Goal: Information Seeking & Learning: Find specific fact

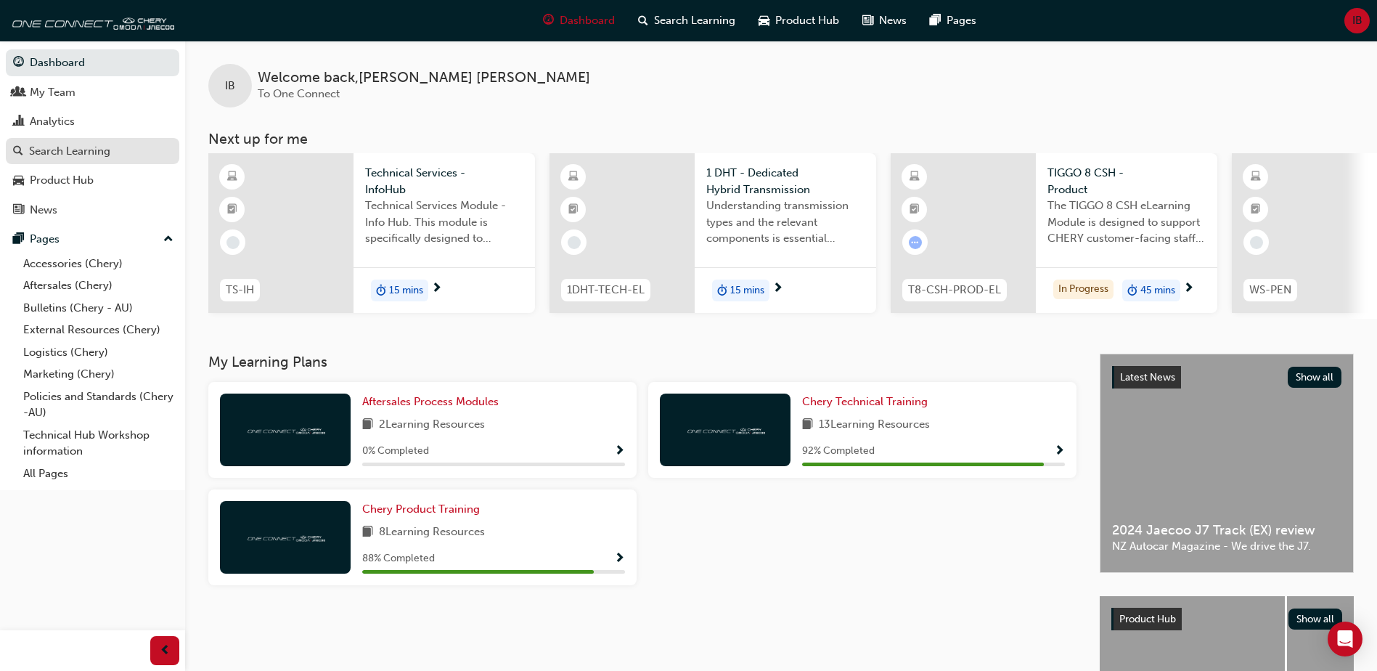
click at [75, 158] on div "Search Learning" at bounding box center [69, 151] width 81 height 17
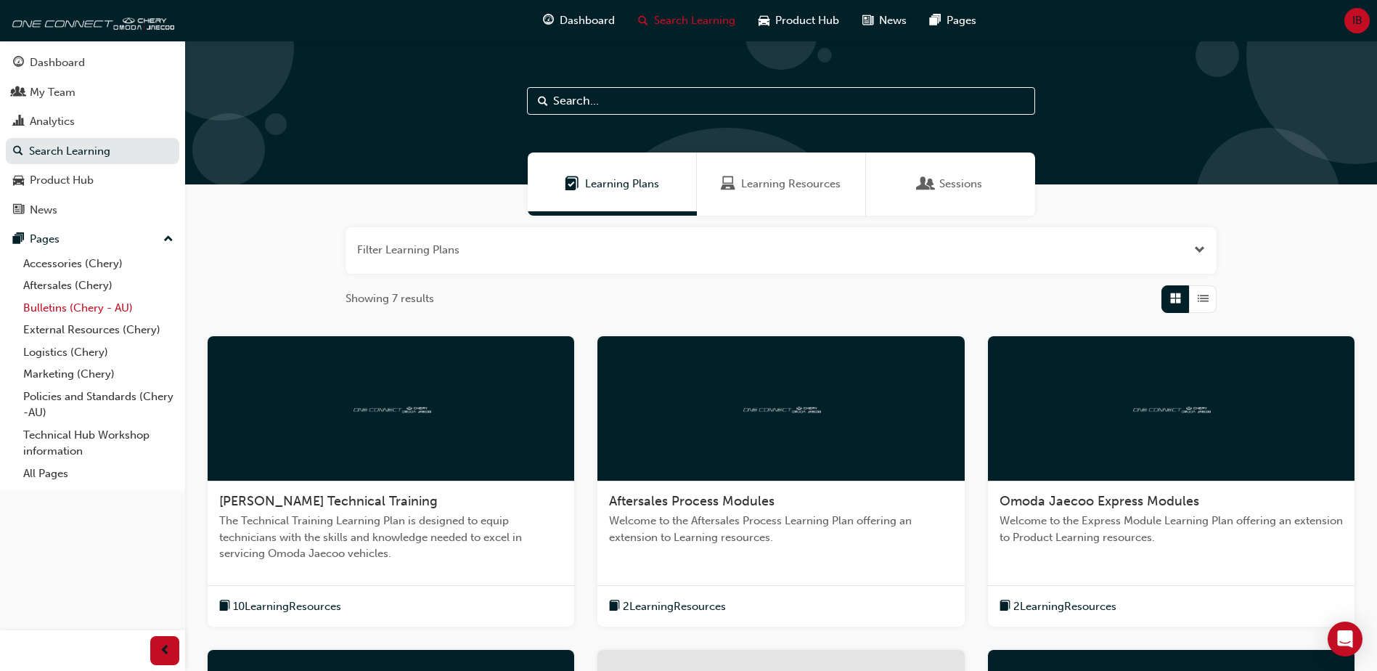
click at [63, 311] on link "Bulletins (Chery - AU)" at bounding box center [98, 308] width 162 height 23
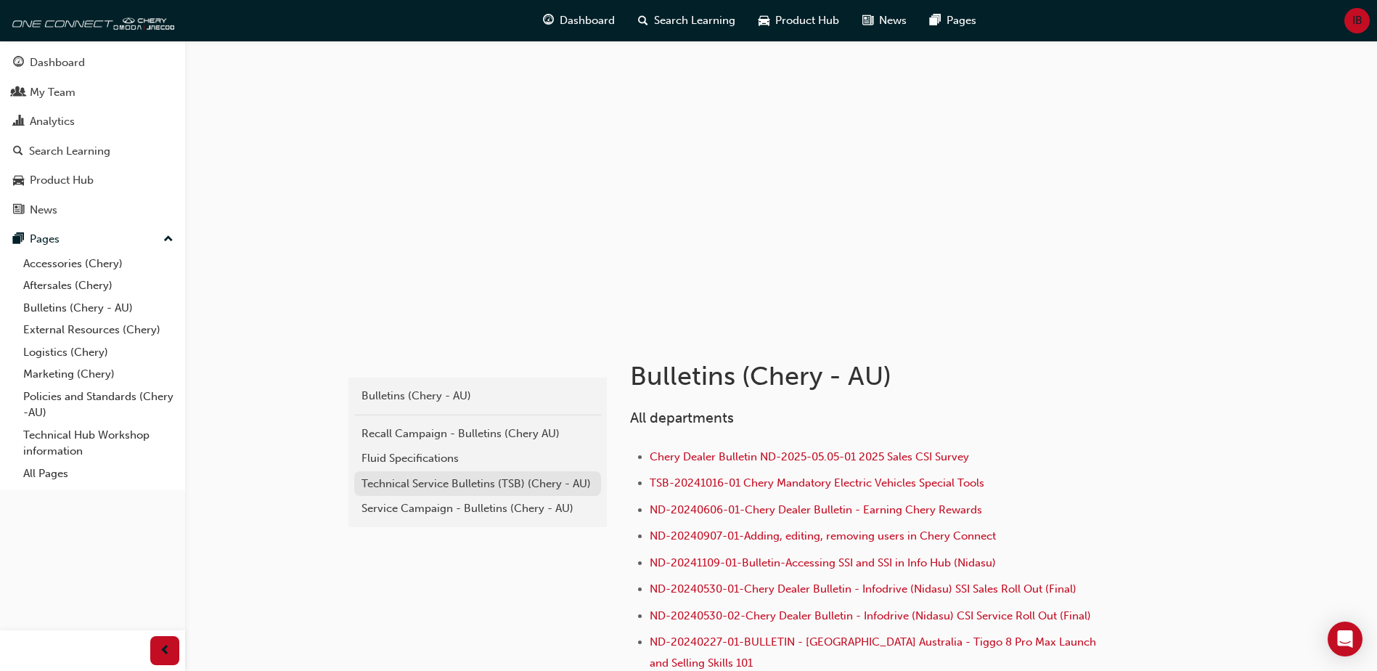
click at [441, 484] on div "Technical Service Bulletins (TSB) (Chery - AU)" at bounding box center [478, 484] width 232 height 17
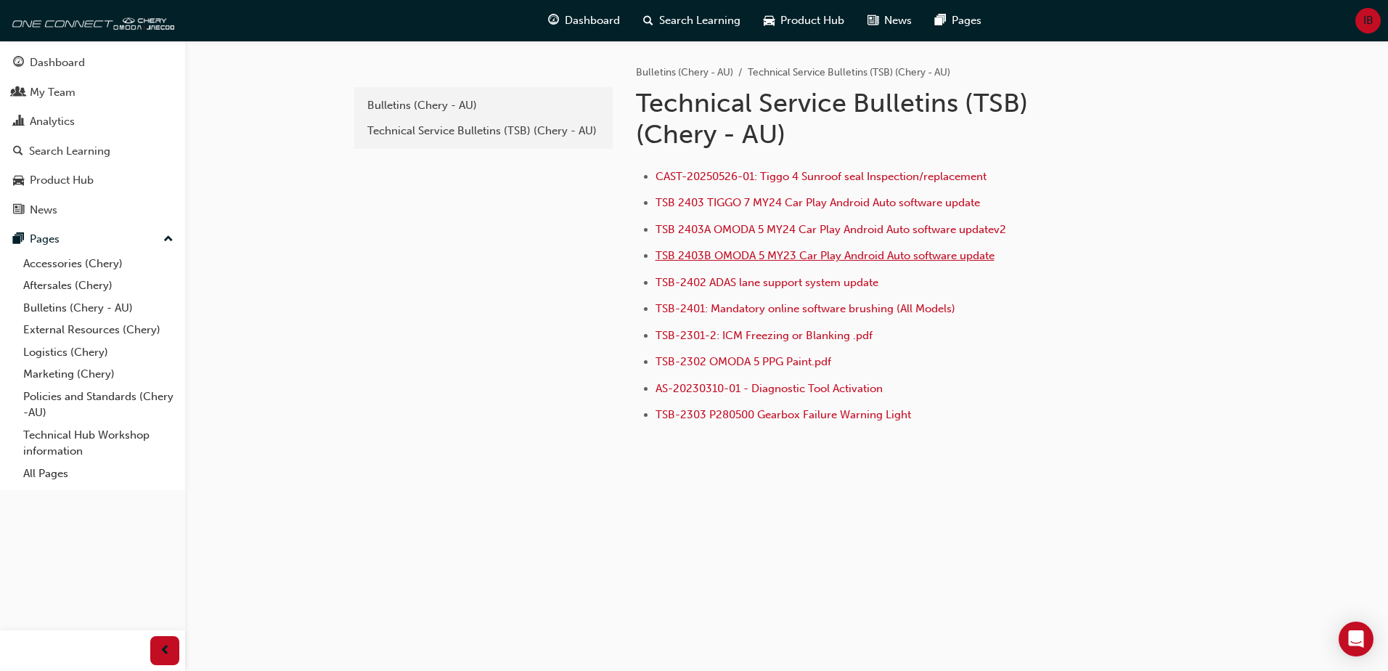
click at [775, 256] on span "TSB 2403B OMODA 5 MY23 Car Play Android Auto software update" at bounding box center [825, 255] width 339 height 13
